Goal: Task Accomplishment & Management: Use online tool/utility

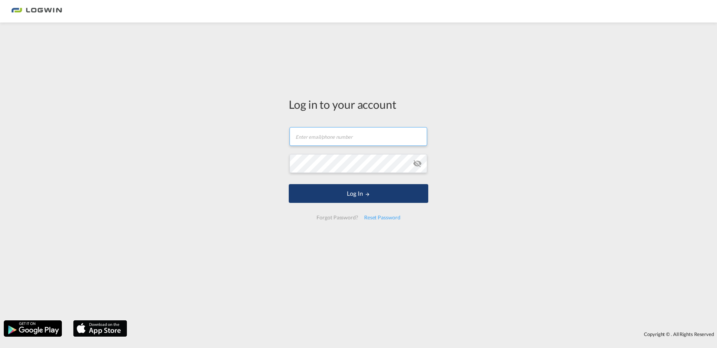
type input "[PERSON_NAME][EMAIL_ADDRESS][PERSON_NAME][DOMAIN_NAME]"
click at [344, 193] on button "Log In" at bounding box center [359, 193] width 140 height 19
